Goal: Information Seeking & Learning: Learn about a topic

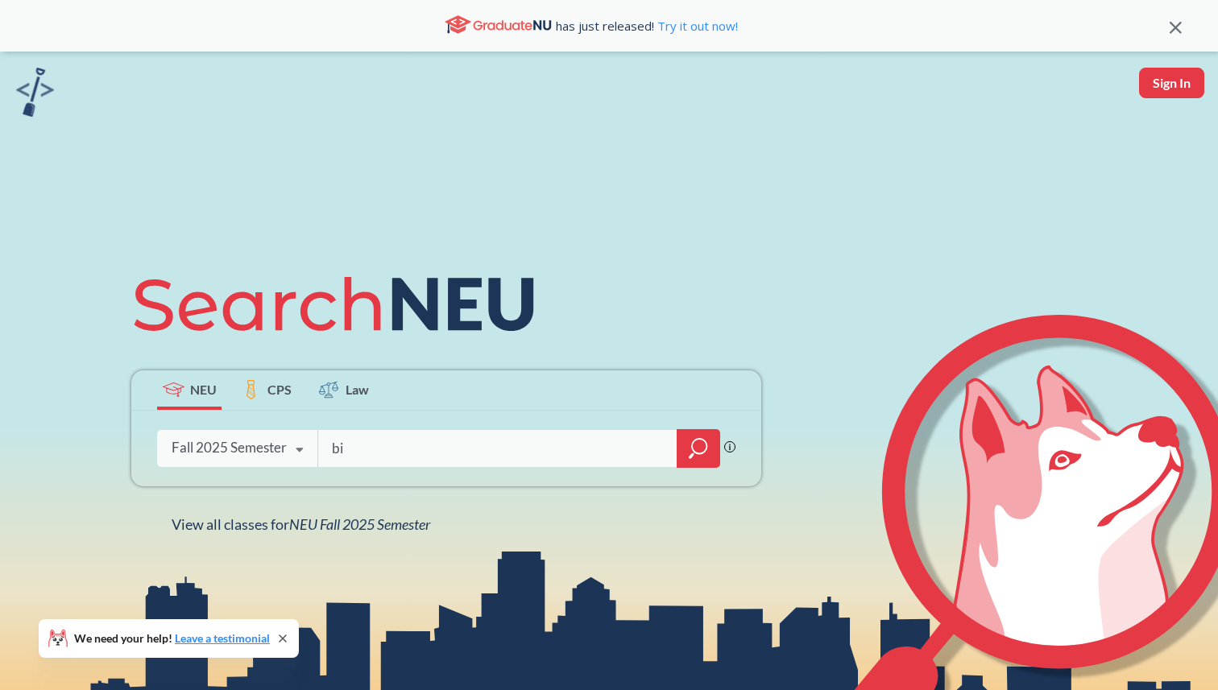
type input "bio"
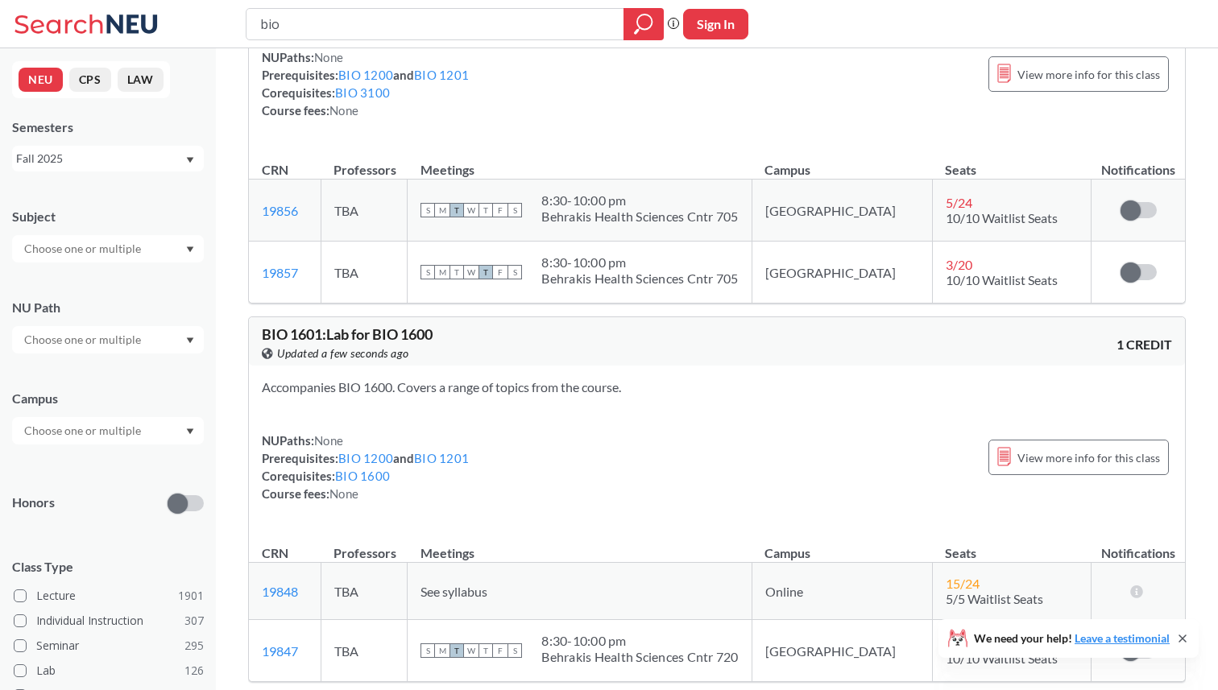
scroll to position [1568, 0]
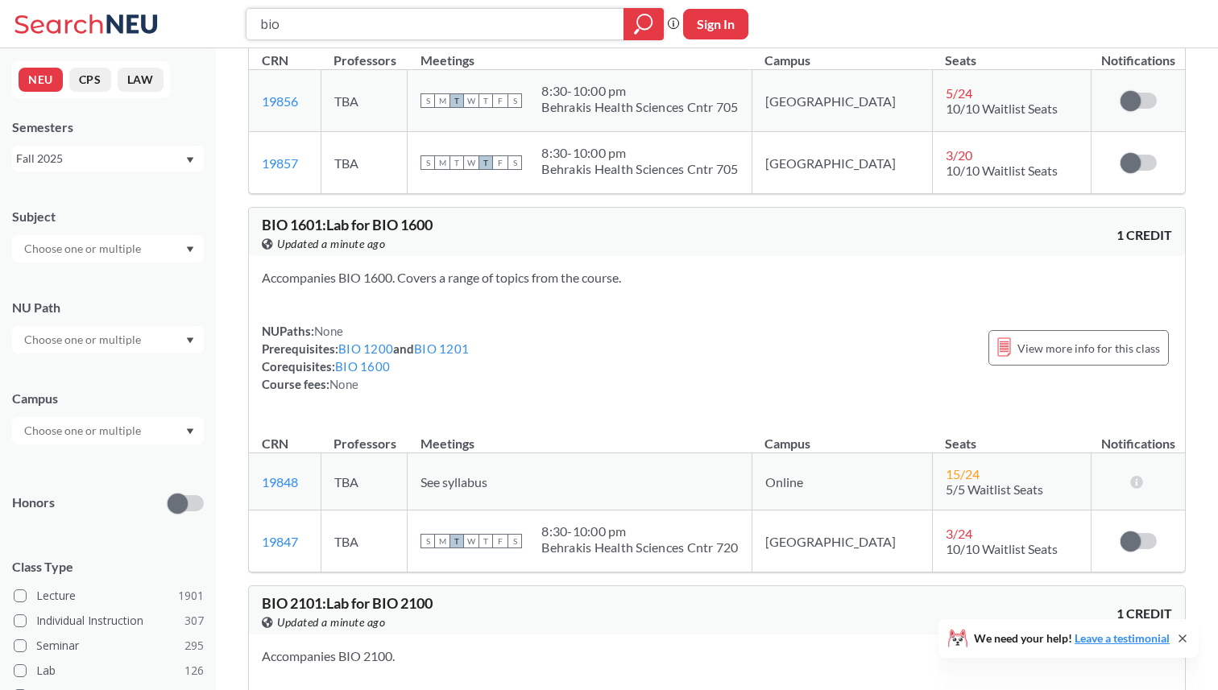
paste input "General Biology 1"
type input "General Biology 1"
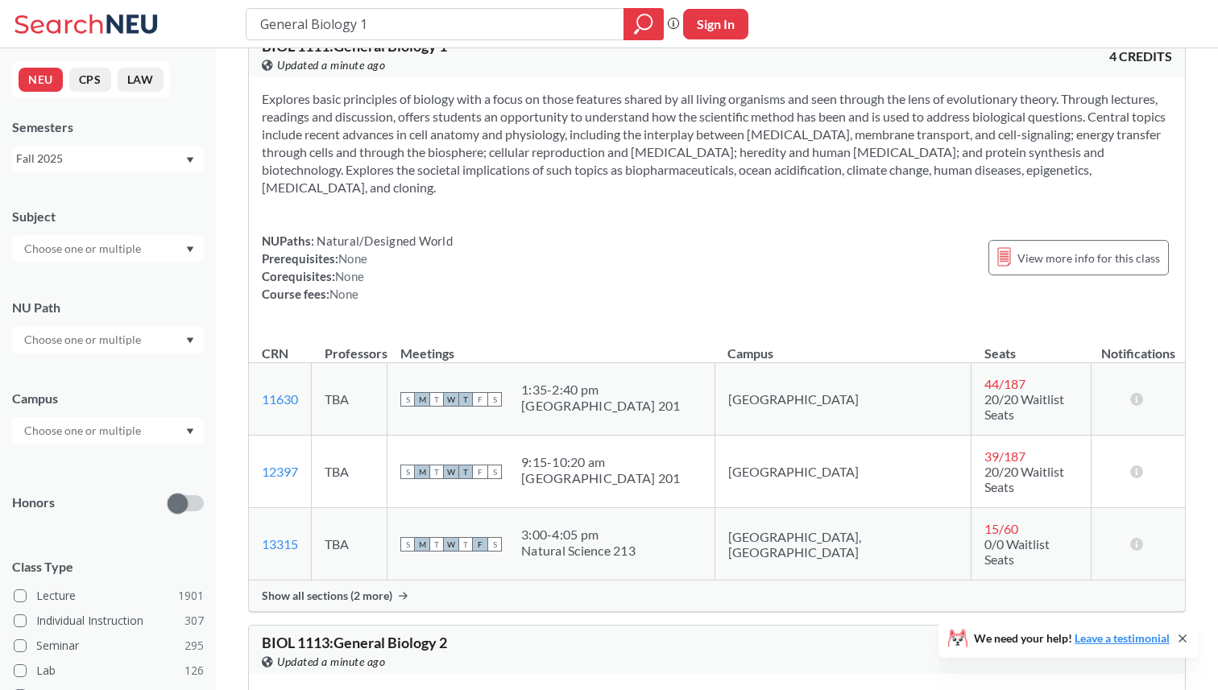
scroll to position [55, 0]
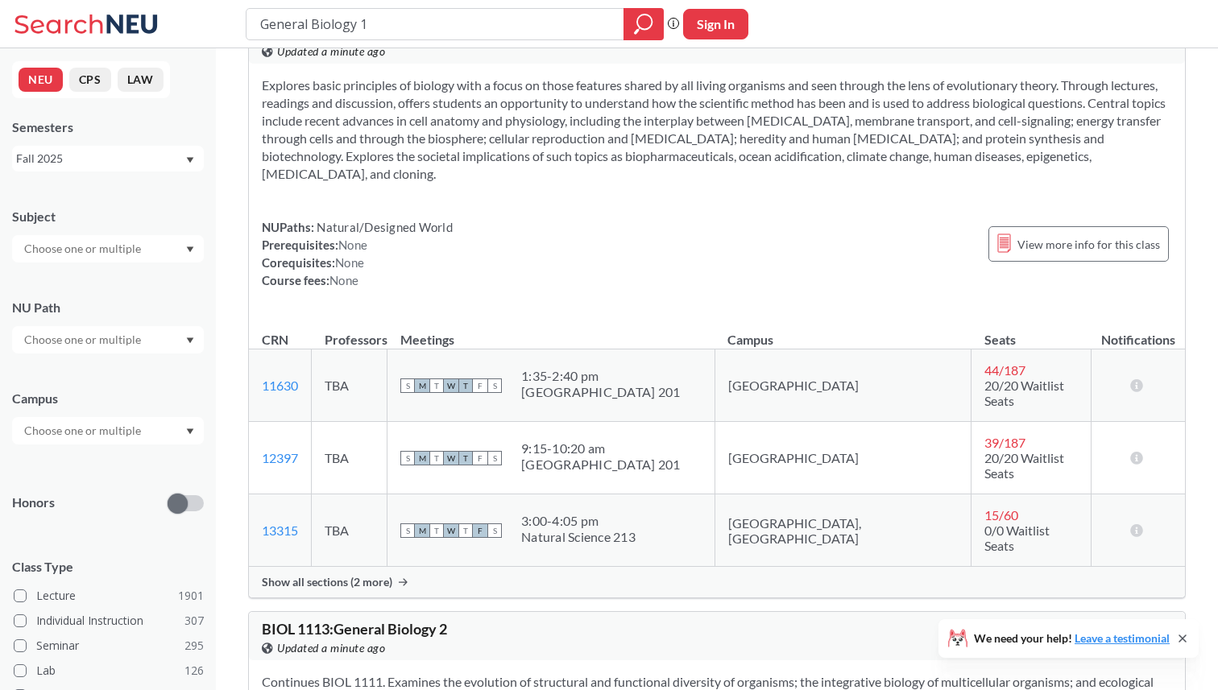
click at [387, 575] on span "Show all sections (2 more)" at bounding box center [327, 582] width 130 height 14
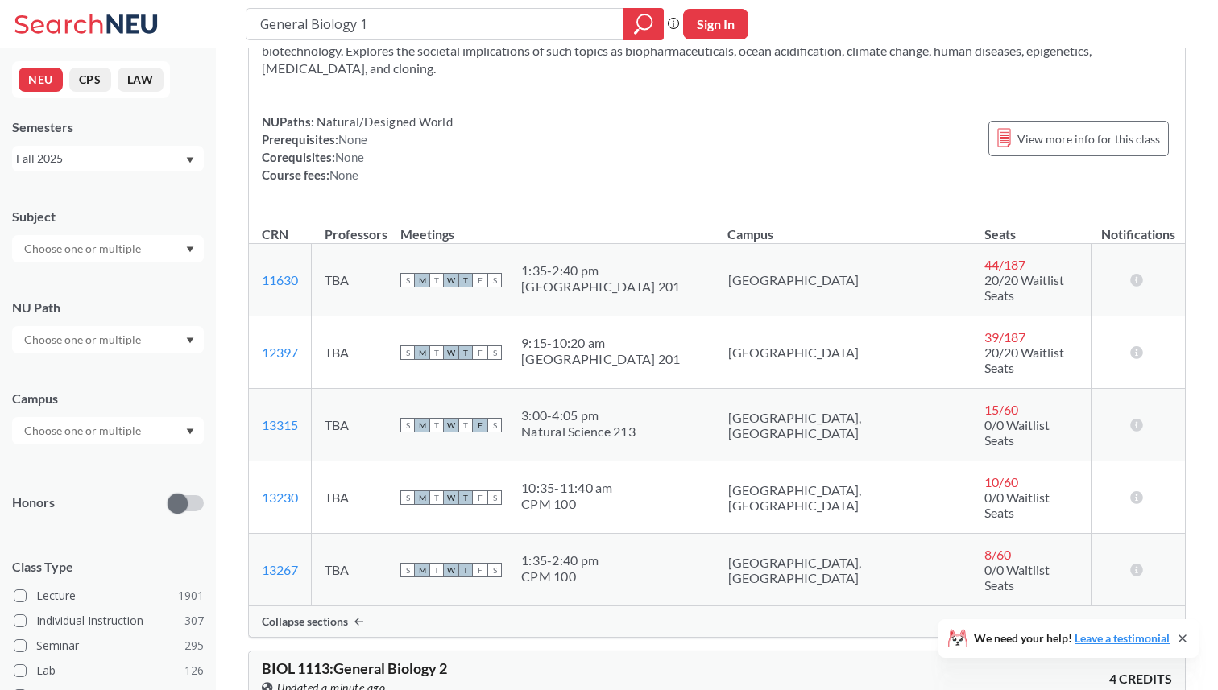
scroll to position [158, 0]
click at [984, 259] on span "44 / 187" at bounding box center [1004, 266] width 41 height 15
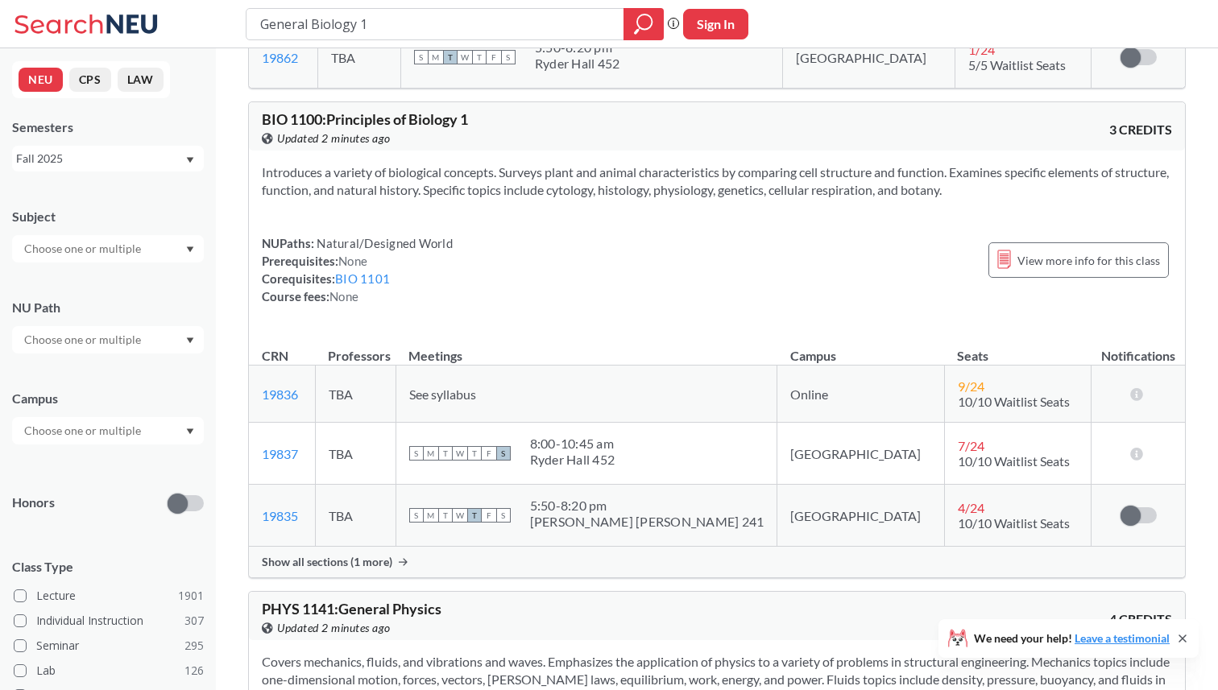
scroll to position [1876, 0]
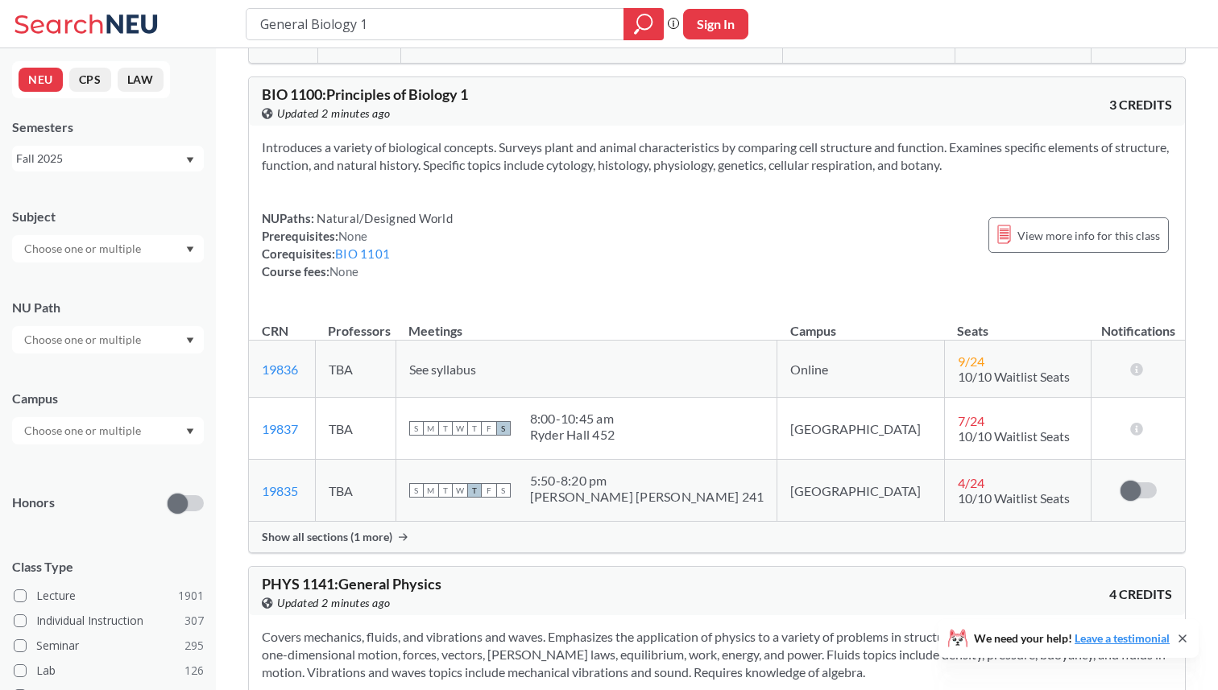
click at [519, 126] on div "Introduces a variety of biological concepts. Surveys plant and animal character…" at bounding box center [717, 216] width 936 height 180
click at [352, 246] on link "BIO 1101" at bounding box center [362, 253] width 55 height 14
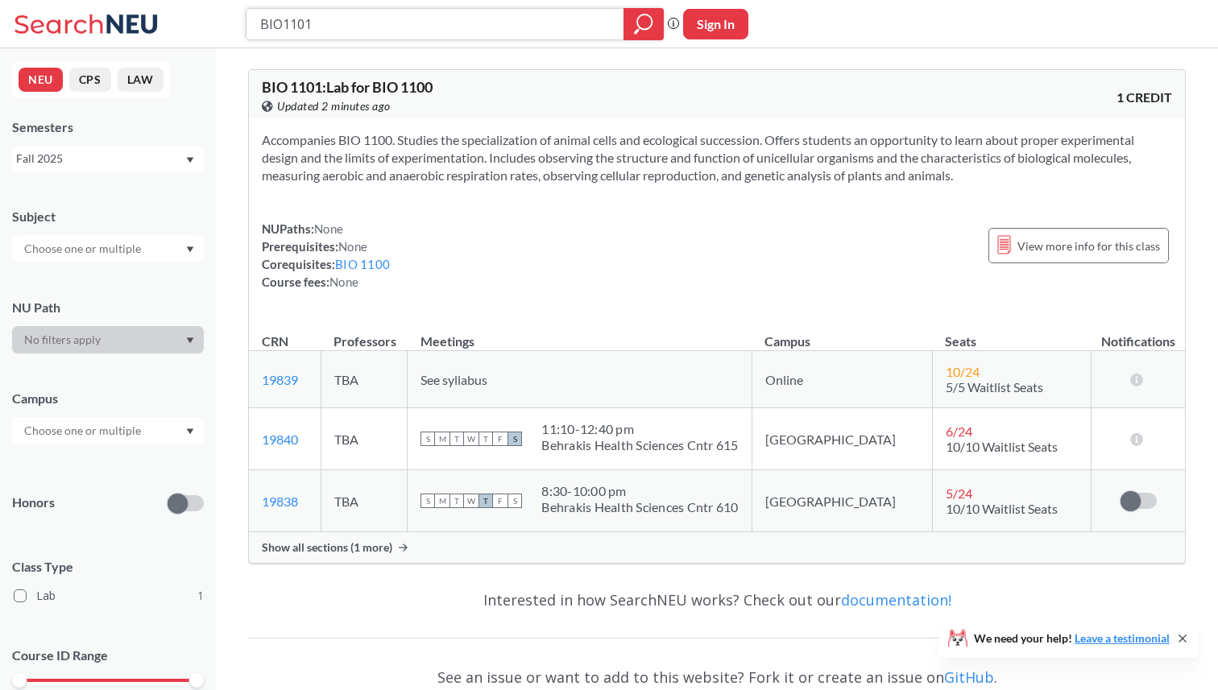
type input "General Biology 1"
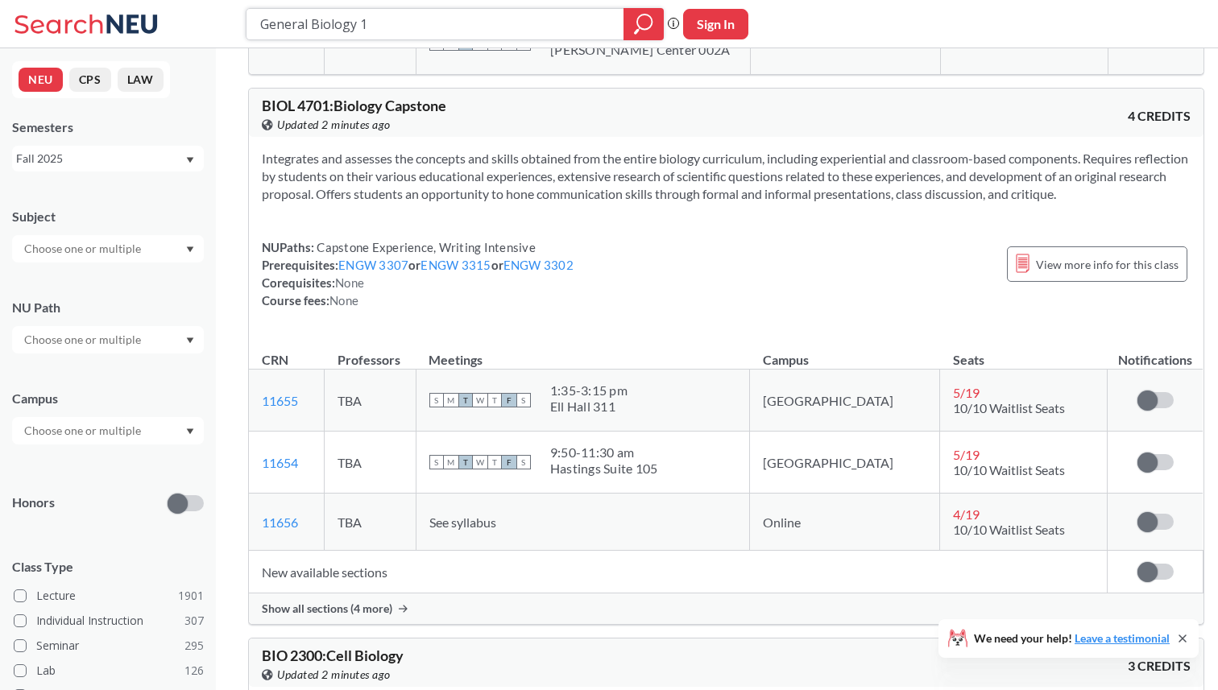
scroll to position [4188, 0]
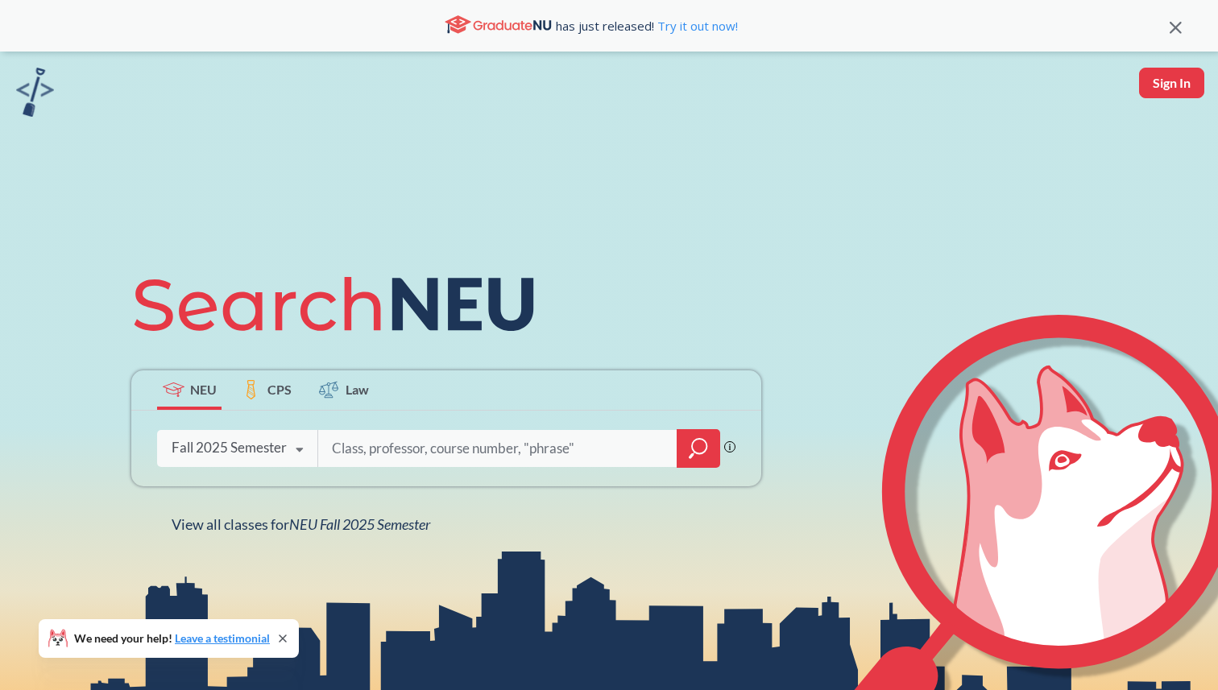
click at [410, 446] on input "search" at bounding box center [497, 449] width 335 height 34
type input "ai"
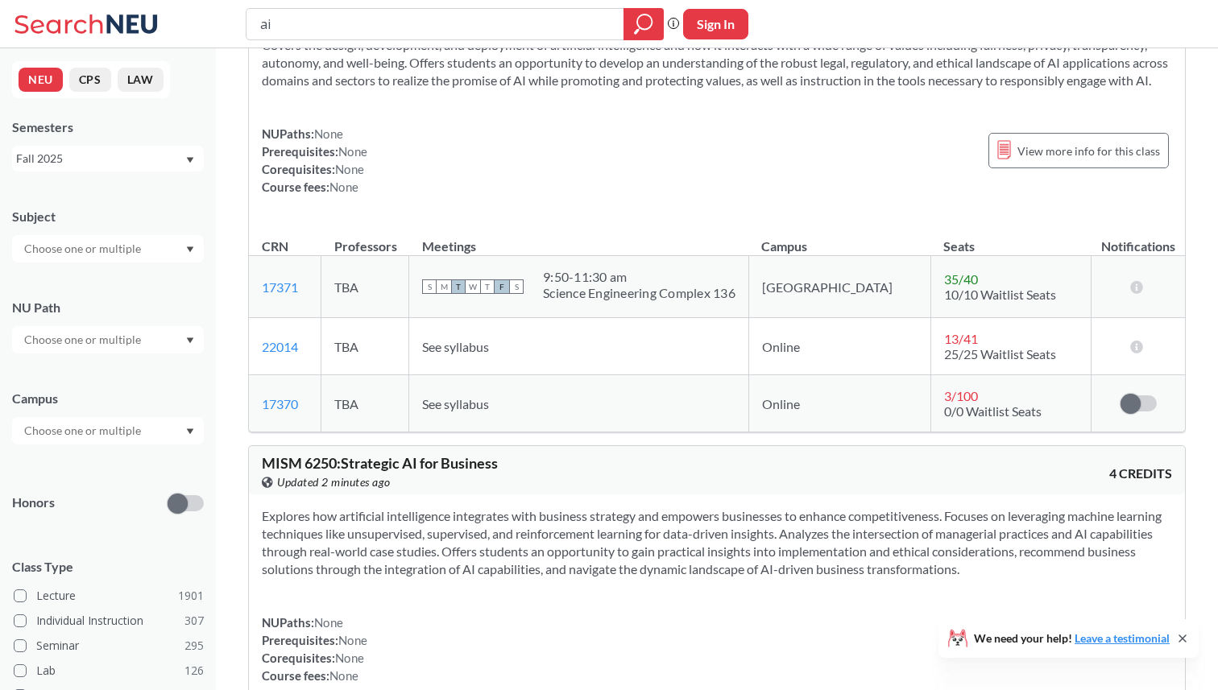
scroll to position [101, 0]
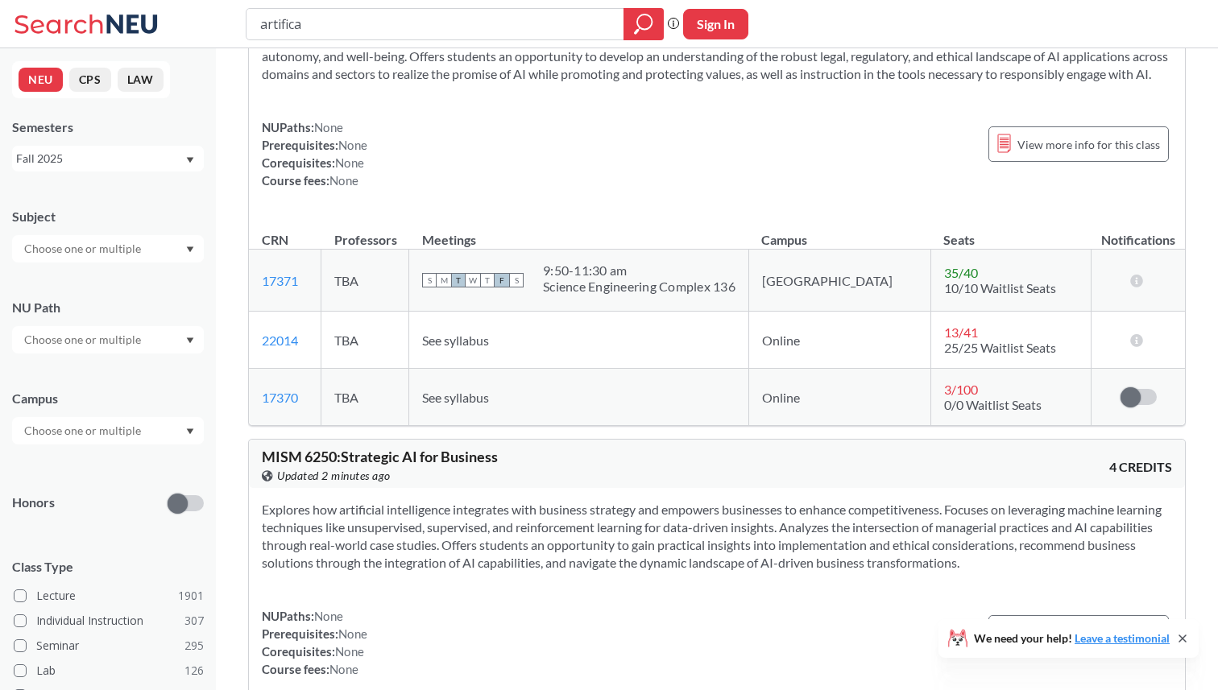
type input "artifical"
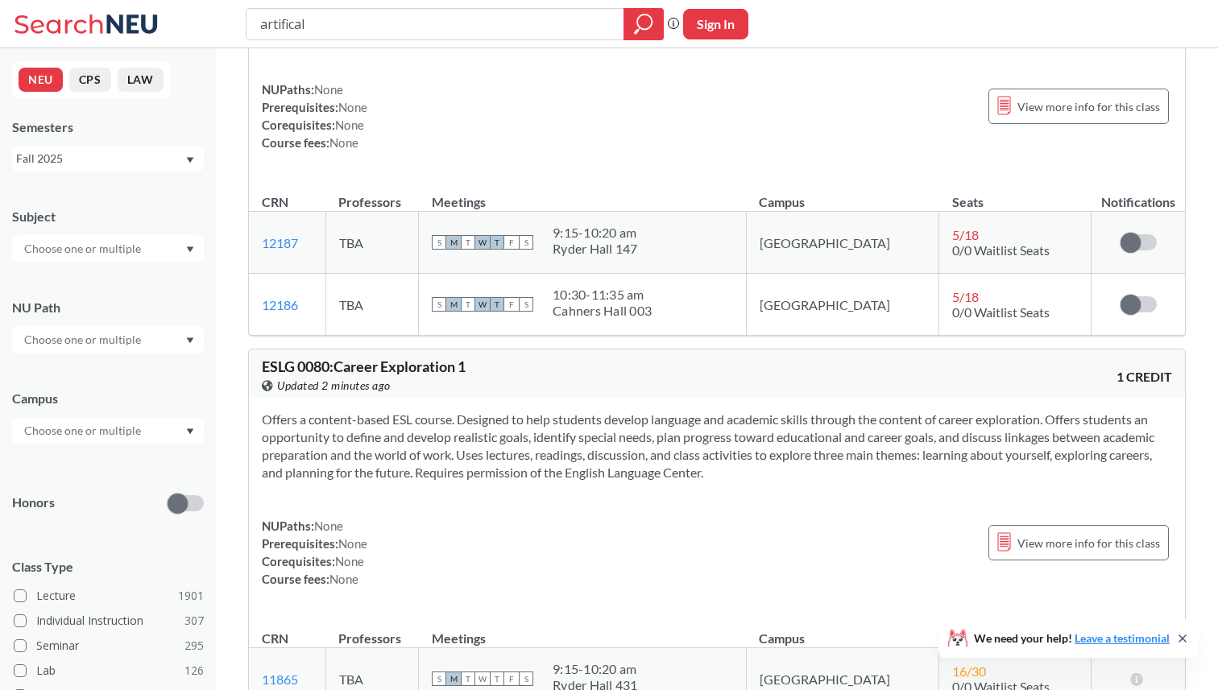
scroll to position [300, 0]
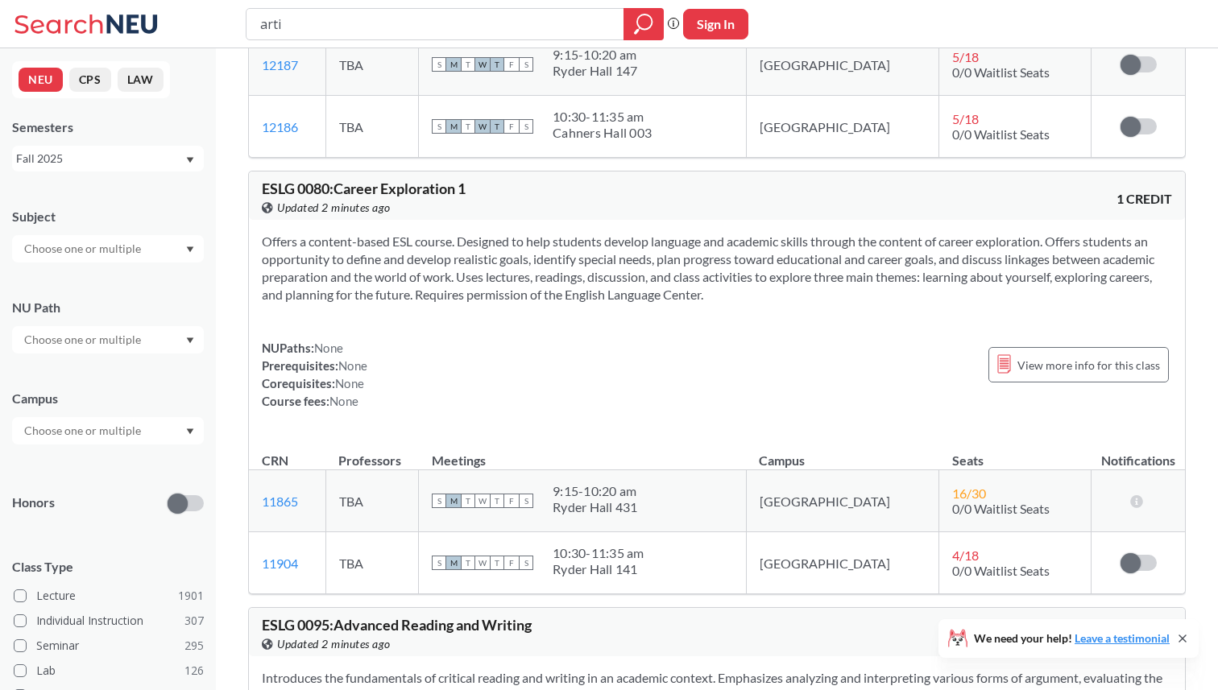
type input "artif"
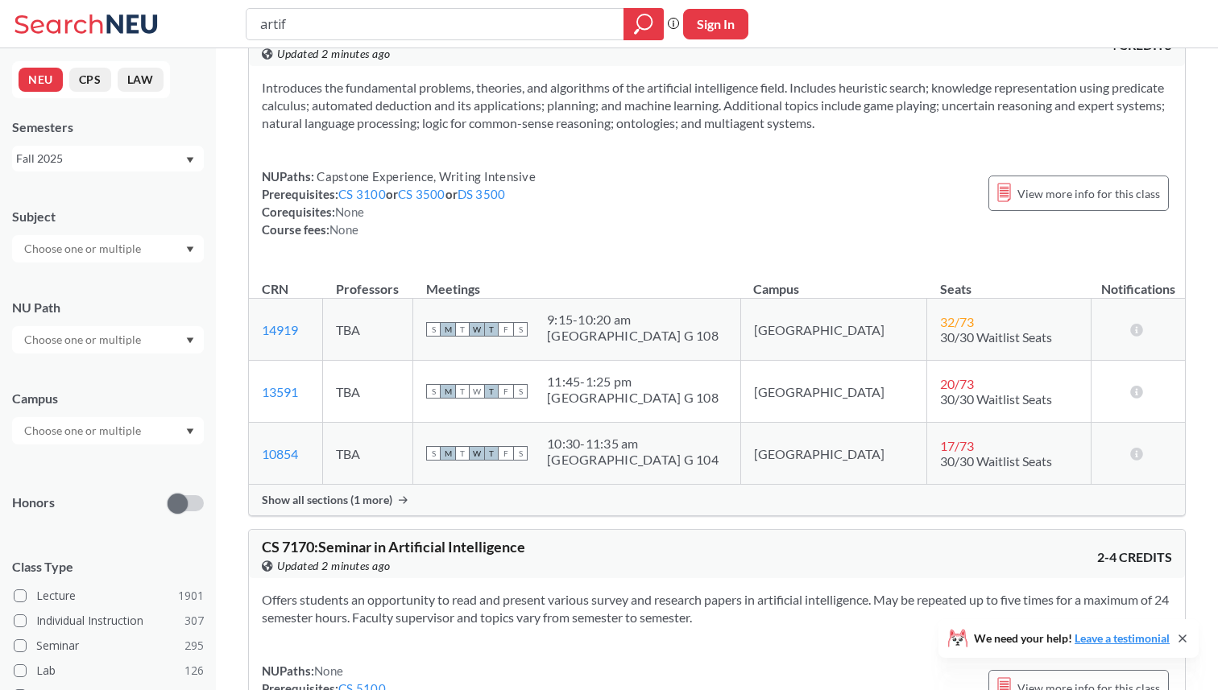
scroll to position [60, 0]
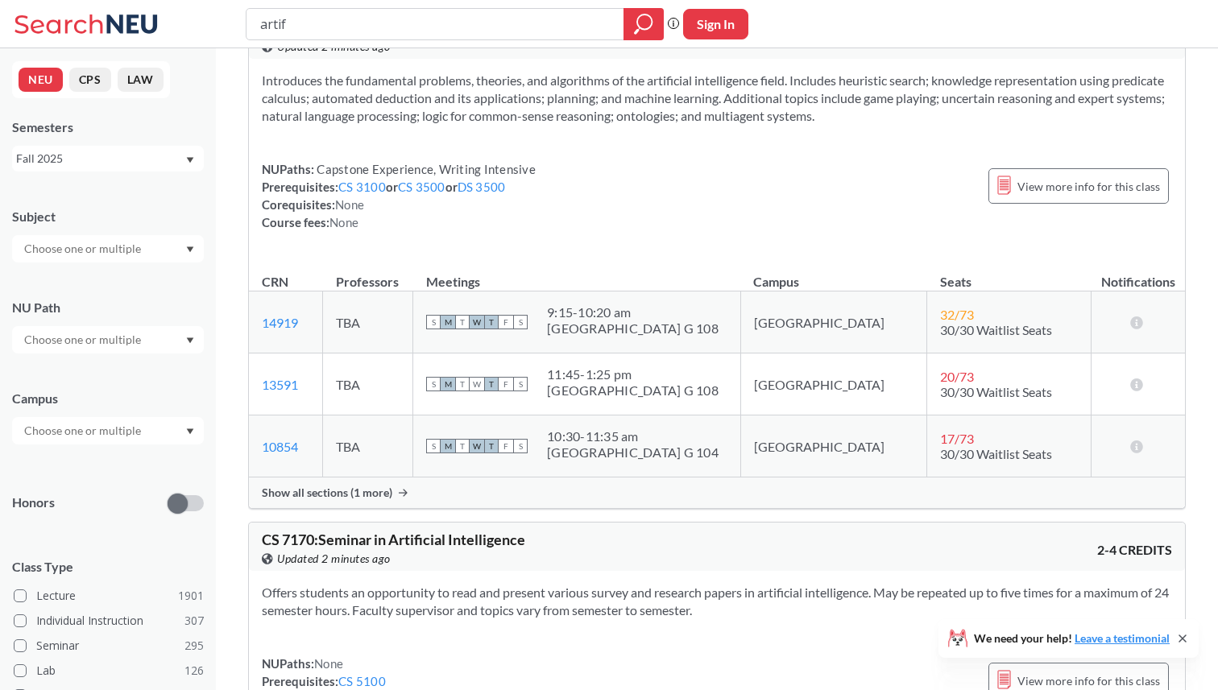
click at [374, 486] on span "Show all sections (1 more)" at bounding box center [327, 493] width 130 height 14
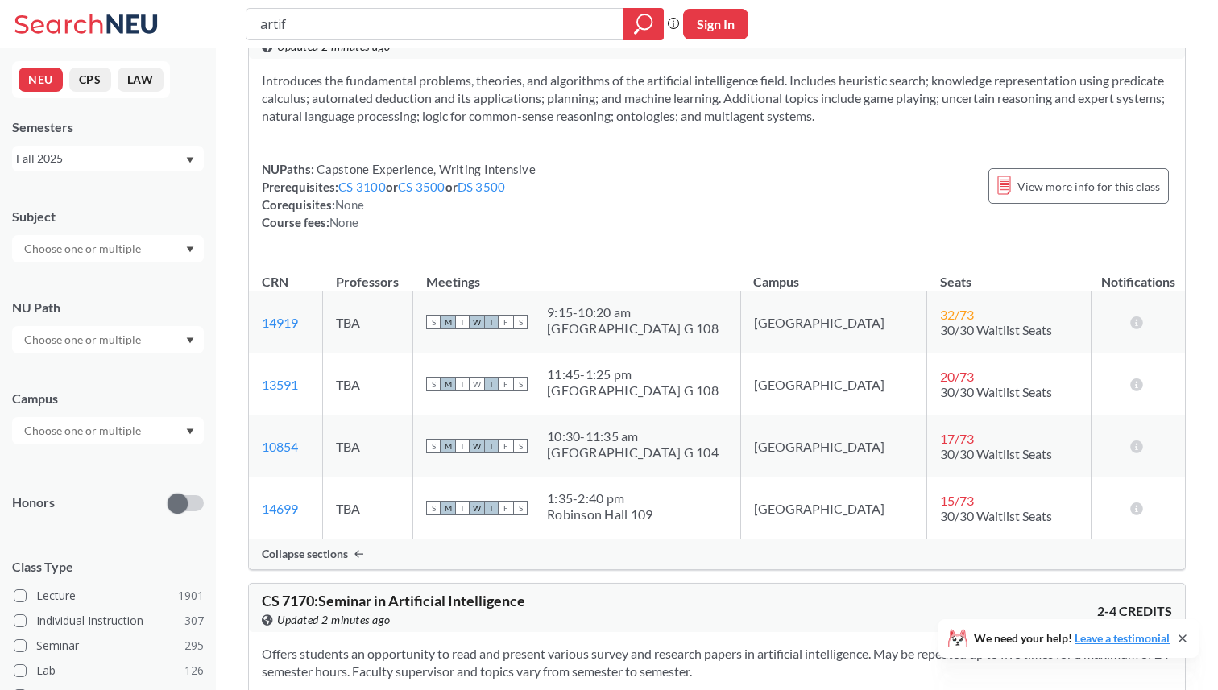
scroll to position [90, 0]
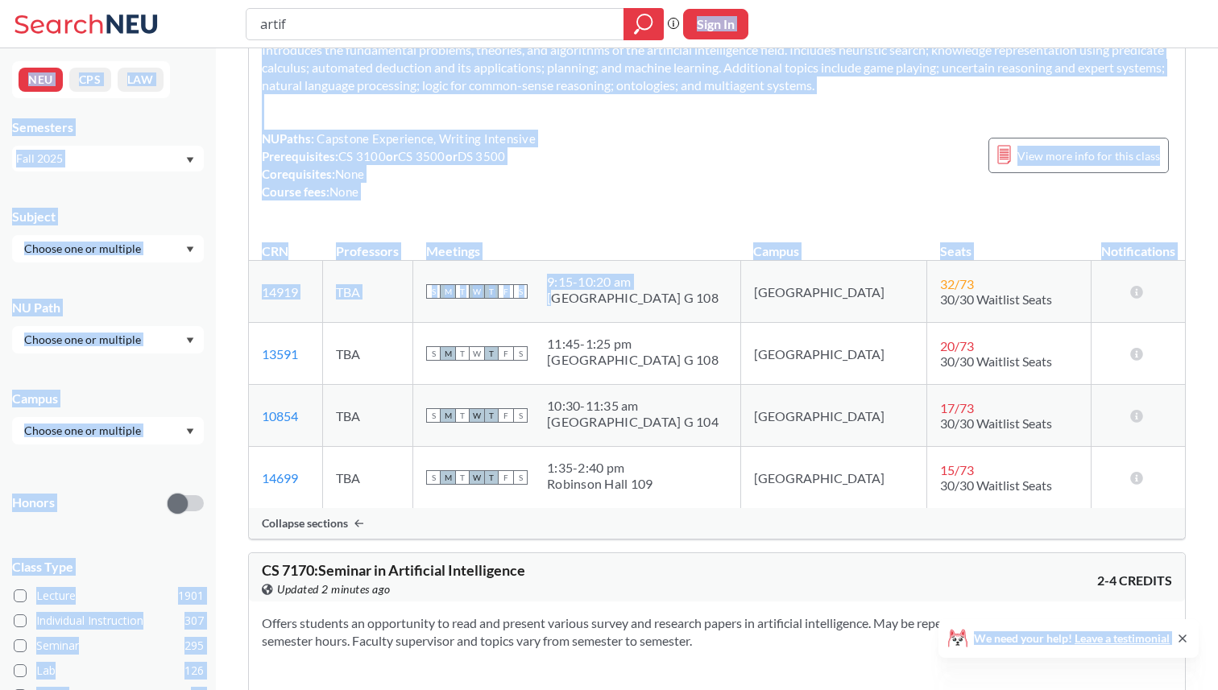
drag, startPoint x: 597, startPoint y: 292, endPoint x: 739, endPoint y: -29, distance: 351.2
click at [739, 0] on html "artif Phrase search guarantees the exact search appears in the results. Ex. If …" at bounding box center [609, 255] width 1218 height 690
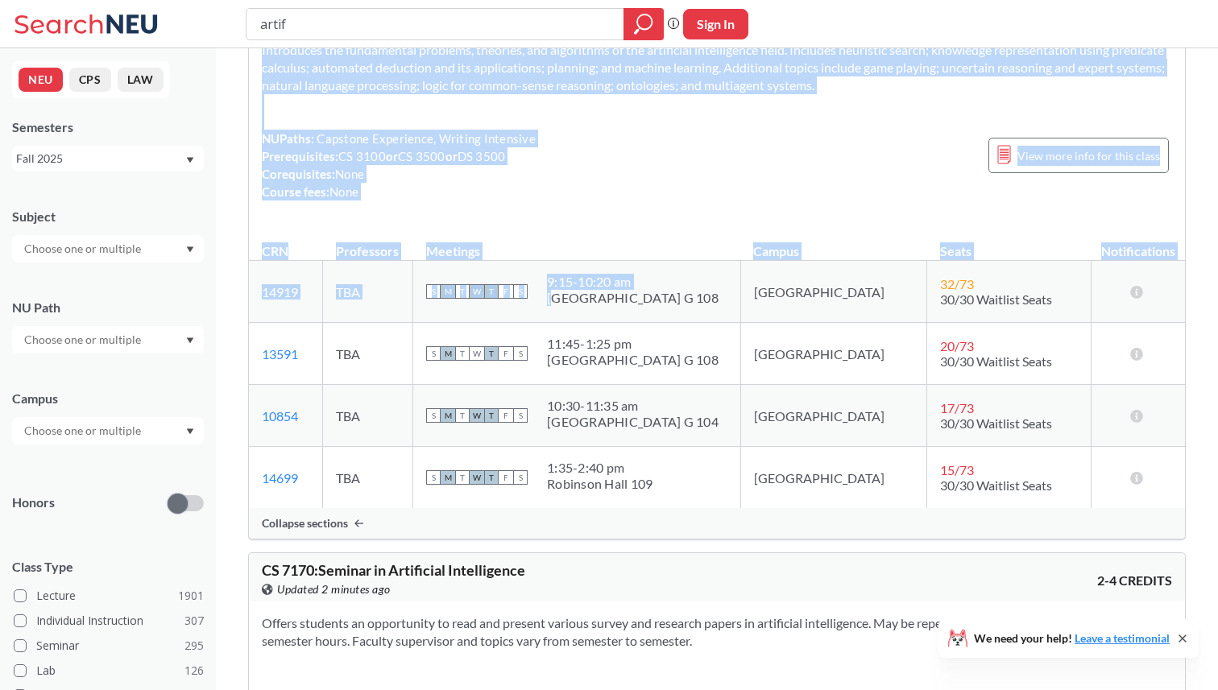
scroll to position [0, 0]
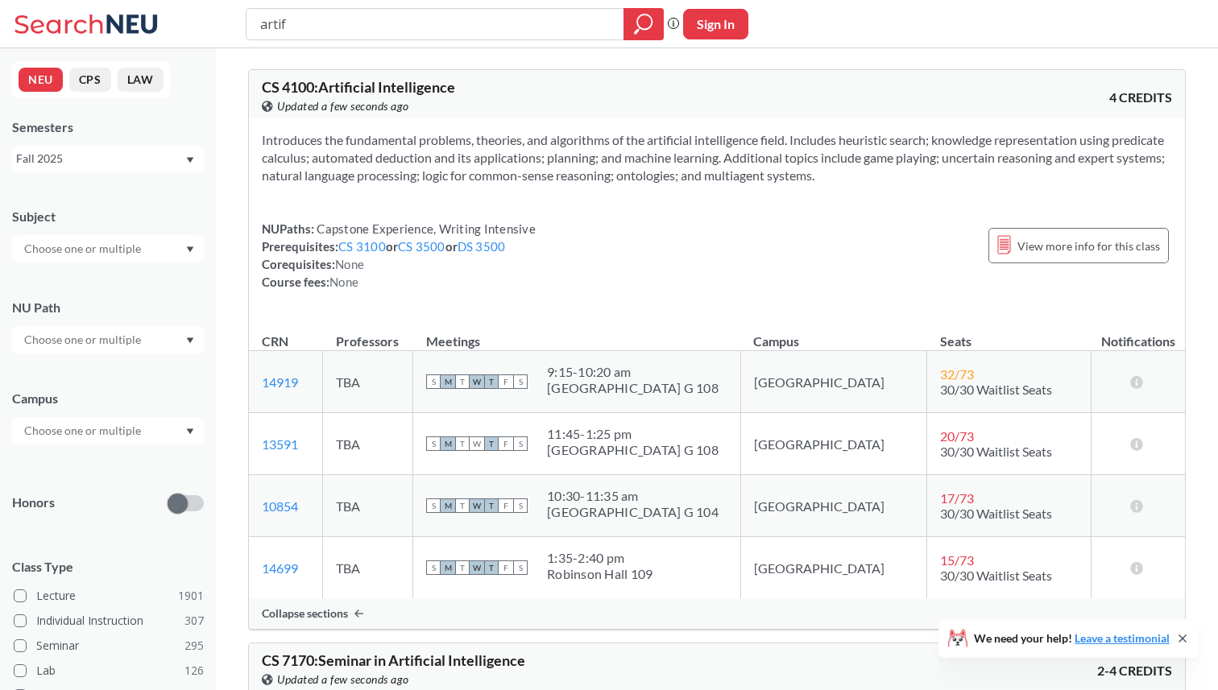
click at [542, 122] on div "Introduces the fundamental problems, theories, and algorithms of the artificial…" at bounding box center [717, 217] width 936 height 198
